Goal: Information Seeking & Learning: Learn about a topic

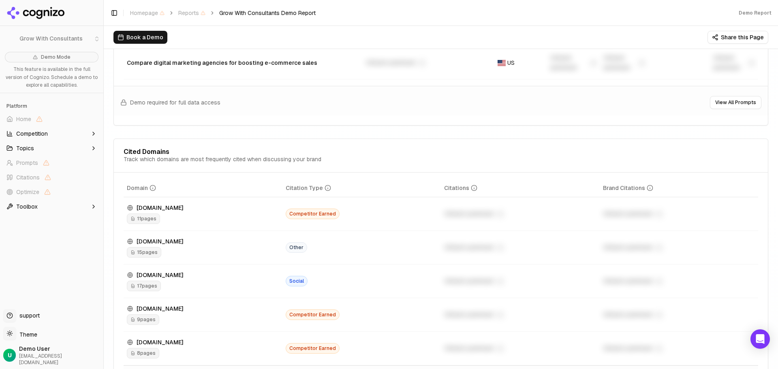
scroll to position [811, 0]
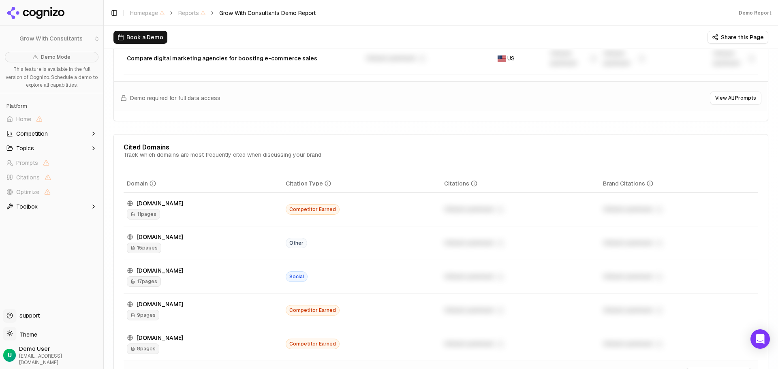
drag, startPoint x: 200, startPoint y: 205, endPoint x: 167, endPoint y: 203, distance: 33.3
click at [167, 203] on div "[DOMAIN_NAME]" at bounding box center [203, 203] width 152 height 8
drag, startPoint x: 135, startPoint y: 201, endPoint x: 208, endPoint y: 205, distance: 73.0
click at [208, 205] on div "[DOMAIN_NAME]" at bounding box center [203, 203] width 152 height 8
copy div "[DOMAIN_NAME]"
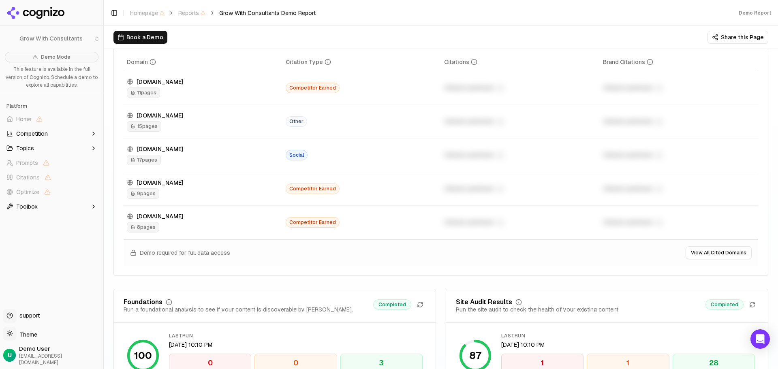
scroll to position [1054, 0]
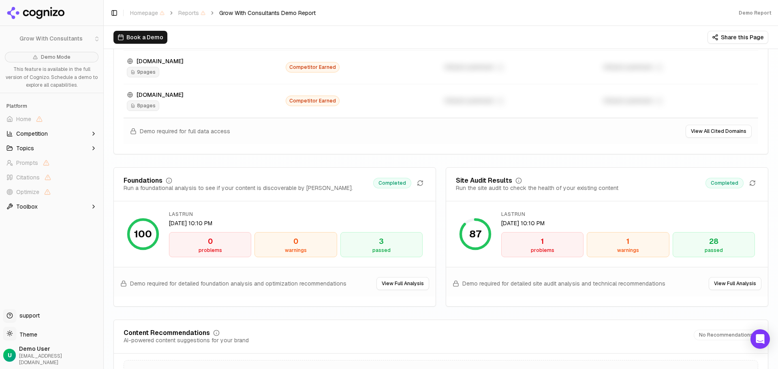
click at [622, 251] on div "warnings" at bounding box center [628, 250] width 75 height 6
click at [624, 241] on div "1" at bounding box center [628, 241] width 75 height 11
click at [708, 244] on div "28" at bounding box center [714, 241] width 75 height 11
click at [543, 241] on div "1" at bounding box center [542, 241] width 75 height 11
click at [385, 247] on div "passed" at bounding box center [381, 250] width 75 height 6
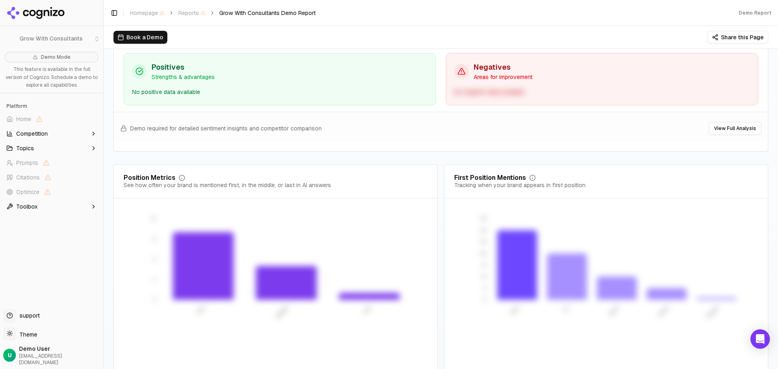
scroll to position [1558, 0]
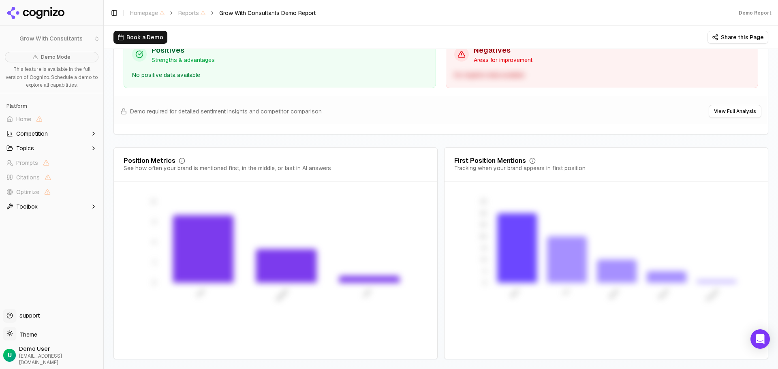
click at [30, 148] on span "Topics" at bounding box center [25, 148] width 18 height 8
click at [49, 297] on div "Demo Mode This feature is available in the full version of Cognizo. Schedule a …" at bounding box center [51, 177] width 103 height 257
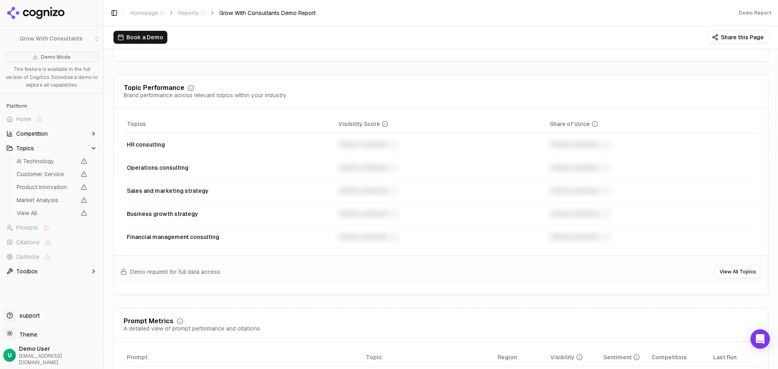
scroll to position [302, 0]
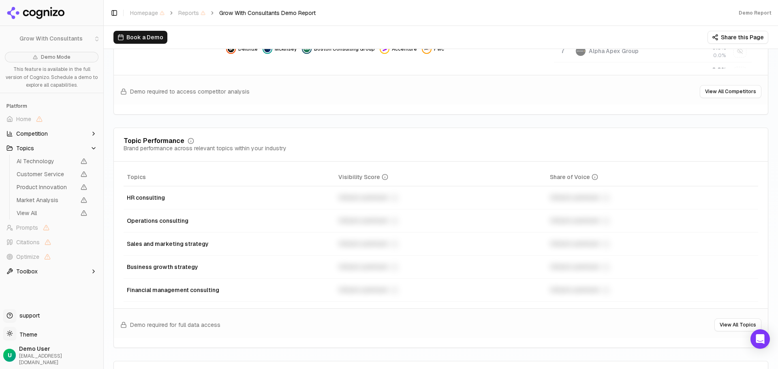
click at [139, 195] on div "HR consulting" at bounding box center [229, 198] width 205 height 8
click at [142, 220] on div "Operations consulting" at bounding box center [229, 221] width 205 height 8
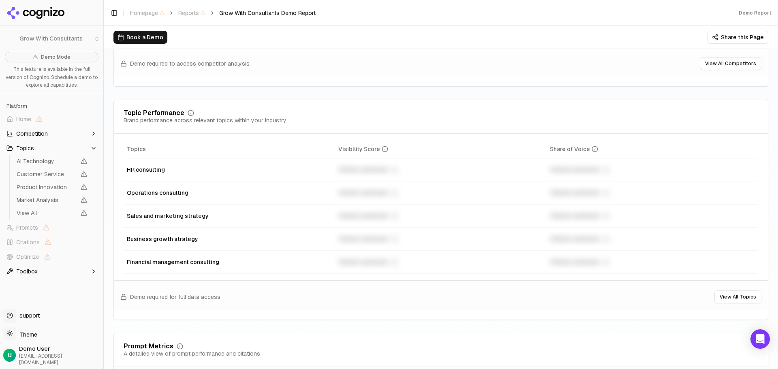
scroll to position [383, 0]
